Goal: Register for event/course

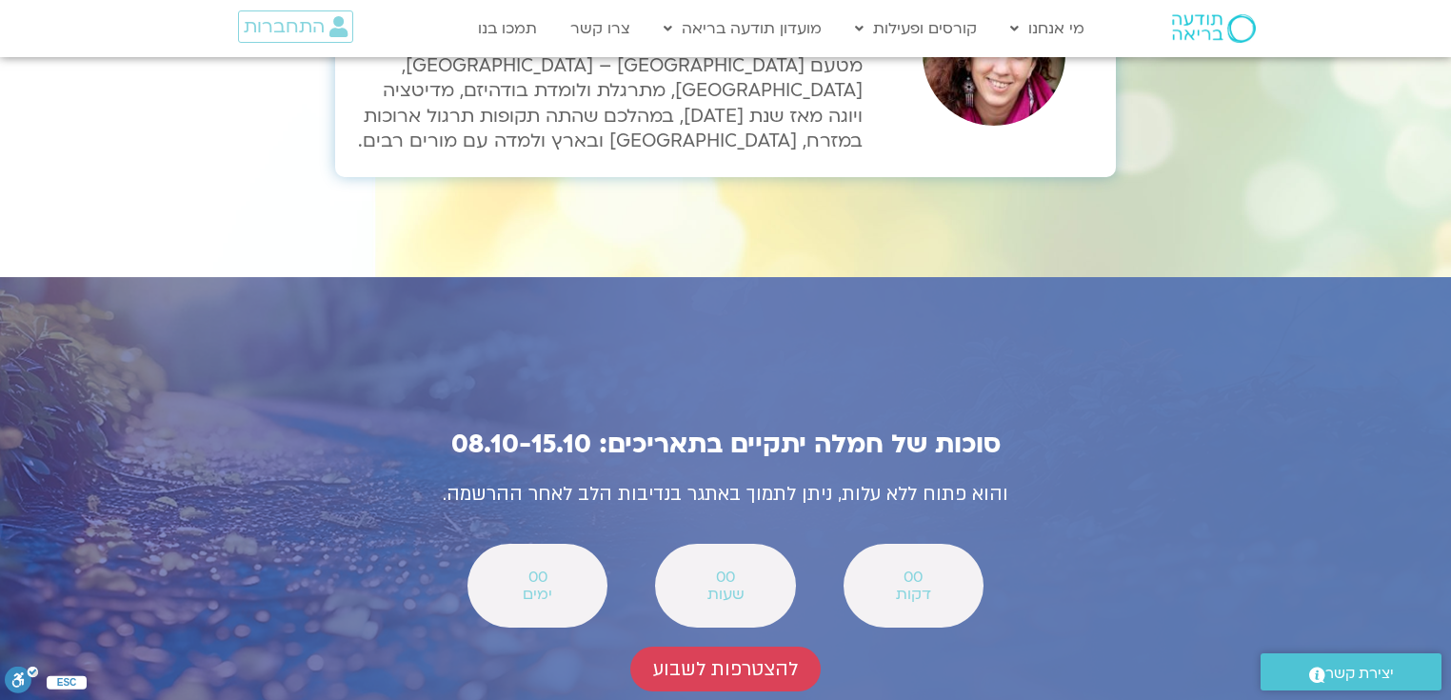
scroll to position [6482, 0]
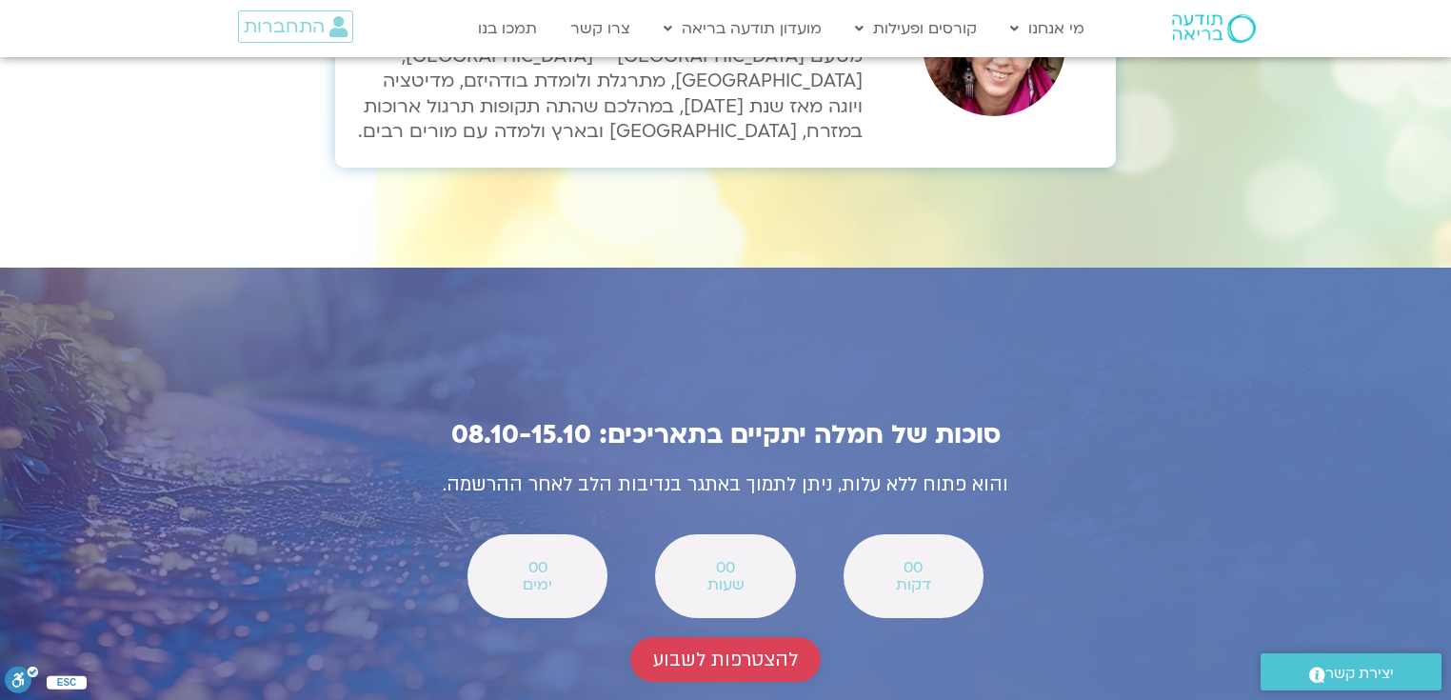
click at [750, 649] on span "להצטרפות לשבוע" at bounding box center [725, 660] width 145 height 22
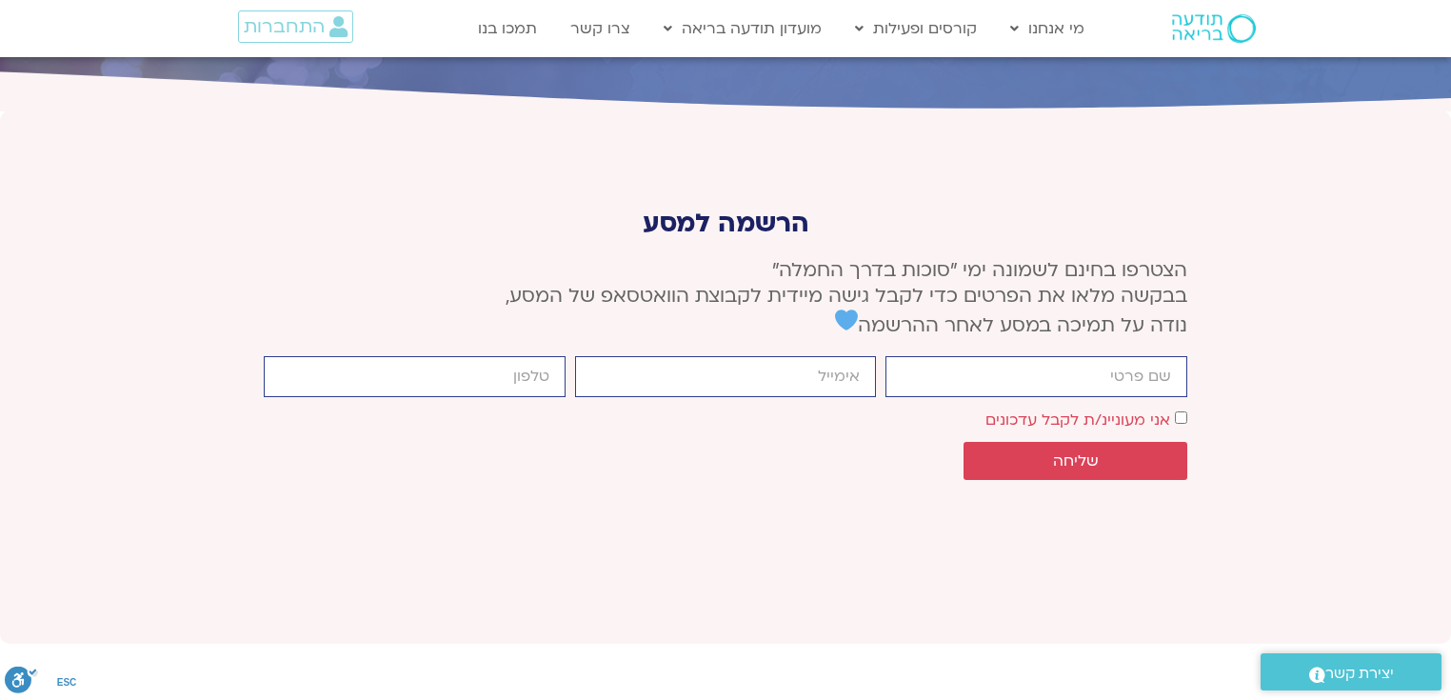
scroll to position [7122, 0]
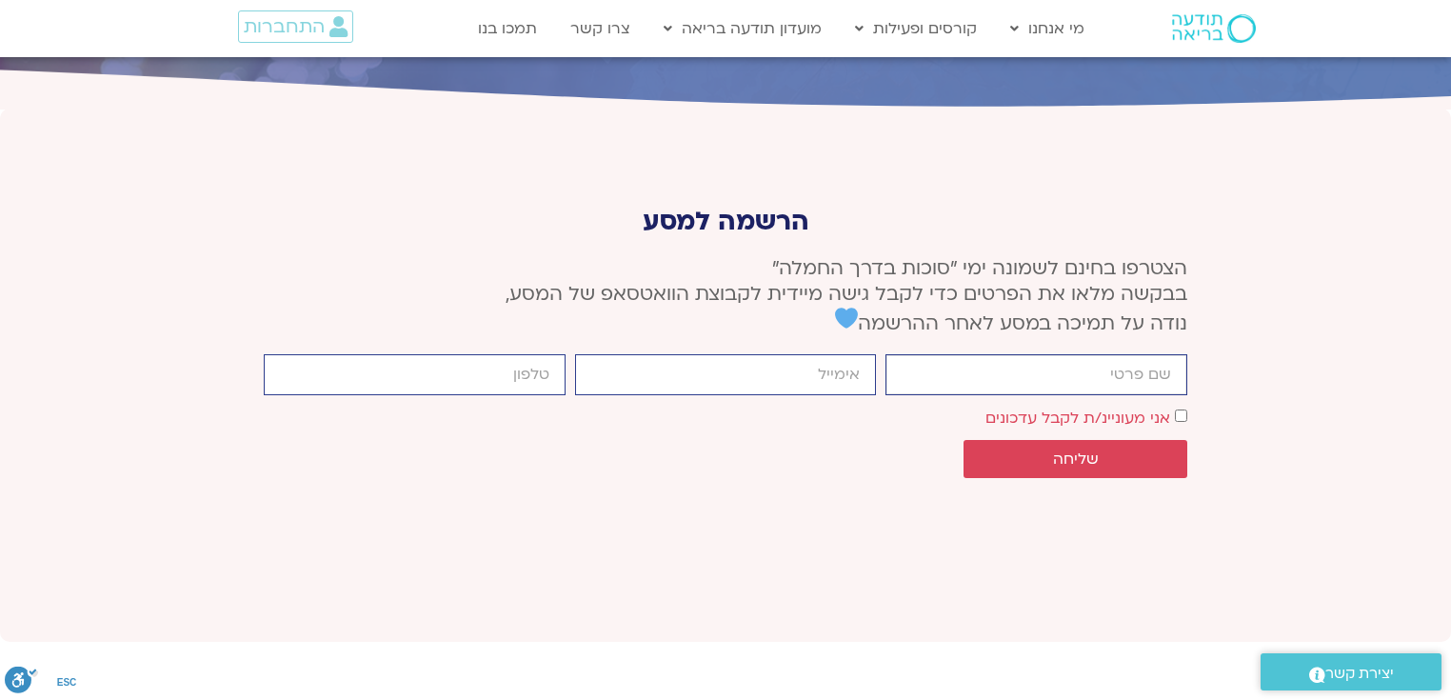
click at [995, 354] on input "firstname" at bounding box center [1037, 374] width 302 height 41
click at [1018, 354] on input "[PERSON_NAME]" at bounding box center [1037, 374] width 302 height 41
type input "[PERSON_NAME]"
click at [777, 354] on input "email" at bounding box center [726, 374] width 302 height 41
type input "[EMAIL_ADDRESS][DOMAIN_NAME]"
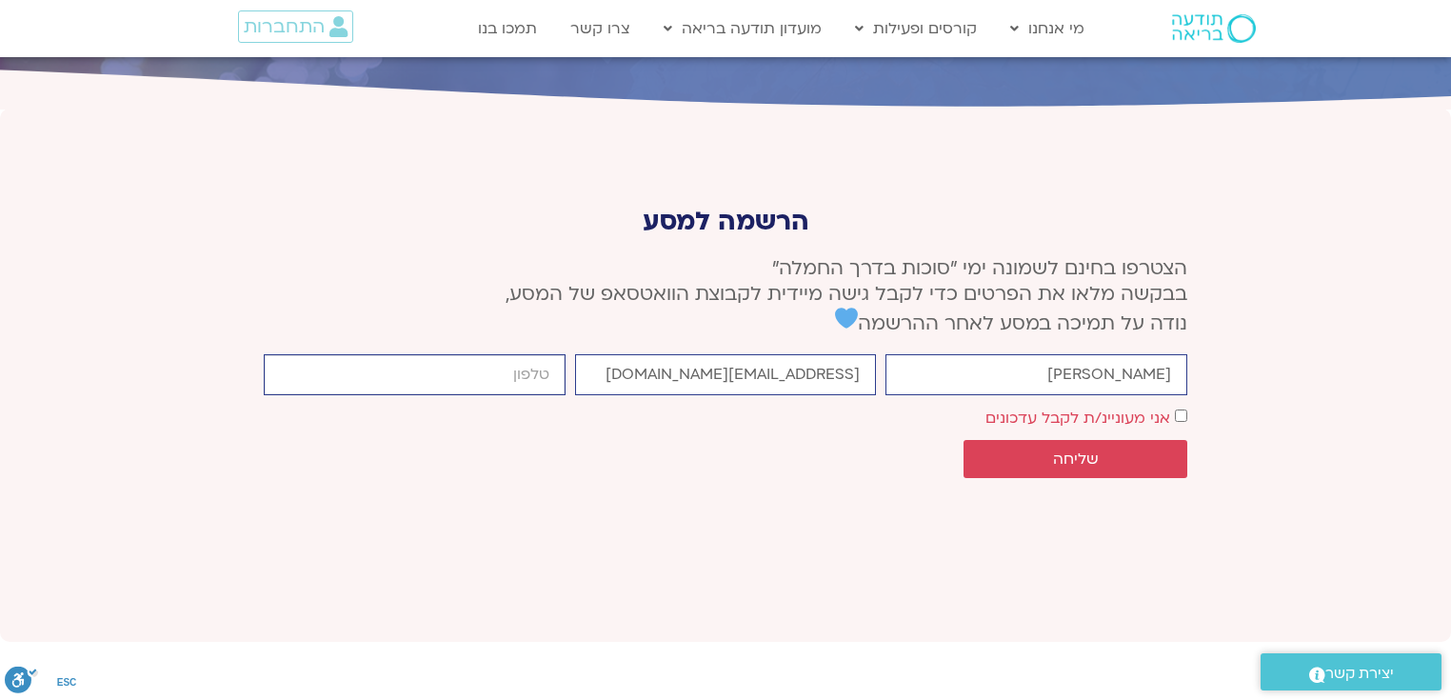
click at [500, 354] on input "cellphone" at bounding box center [415, 374] width 302 height 41
type input "0547582407"
click at [1096, 450] on span "שליחה" at bounding box center [1076, 458] width 46 height 17
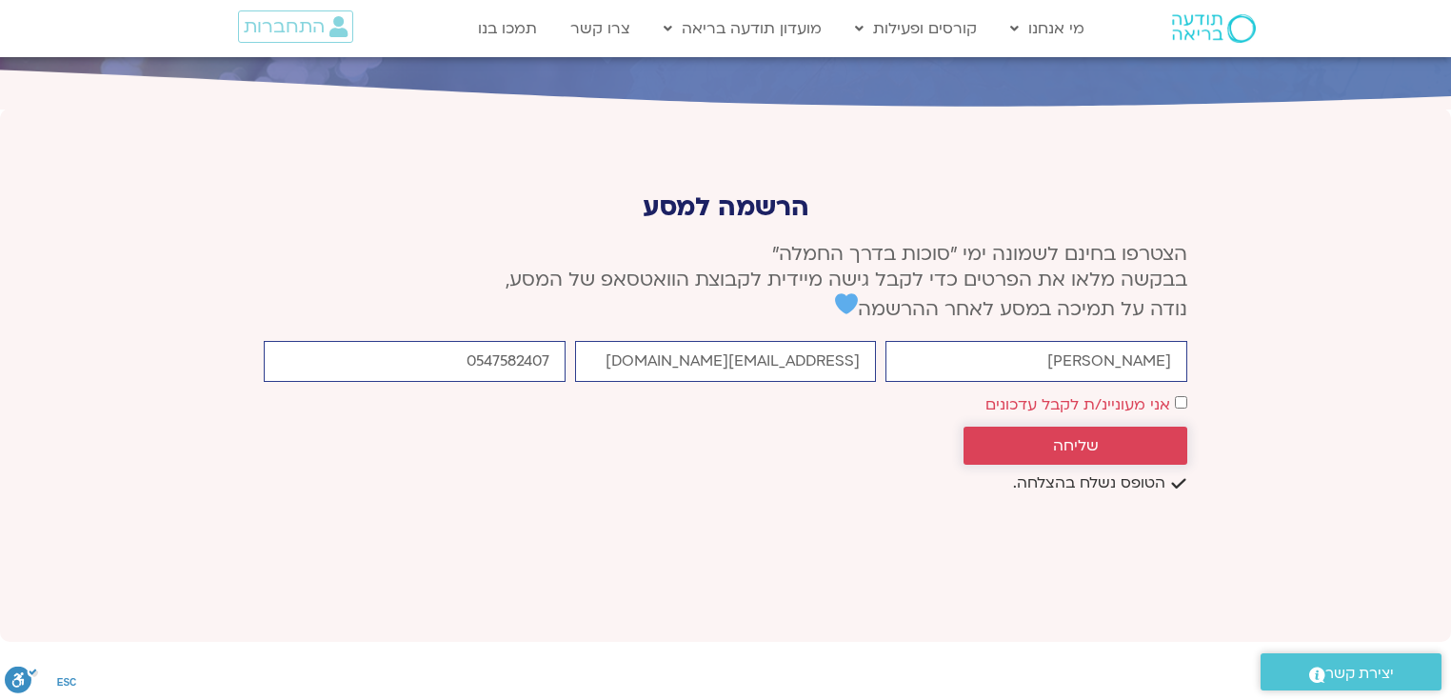
scroll to position [7109, 0]
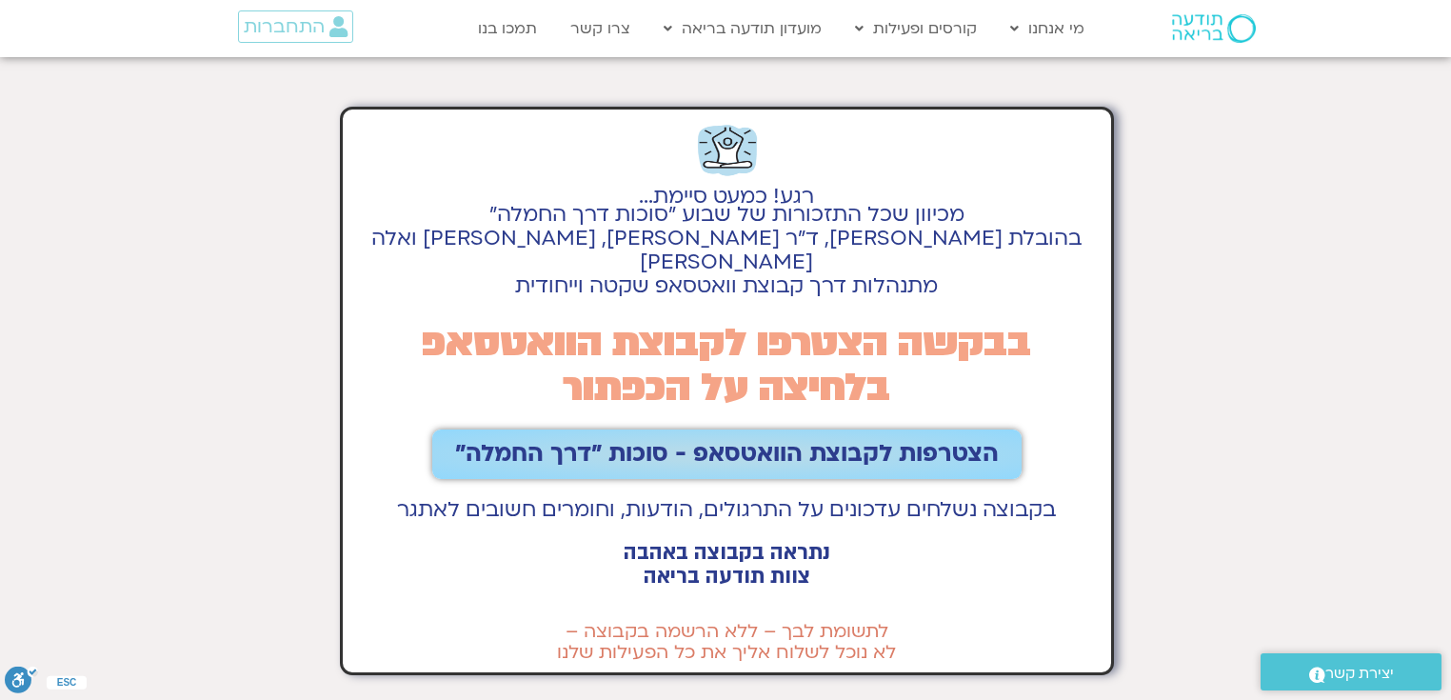
click at [786, 441] on span "הצטרפות לקבוצת הוואטסאפ - סוכות ״דרך החמלה״" at bounding box center [727, 454] width 544 height 27
